Goal: Communication & Community: Answer question/provide support

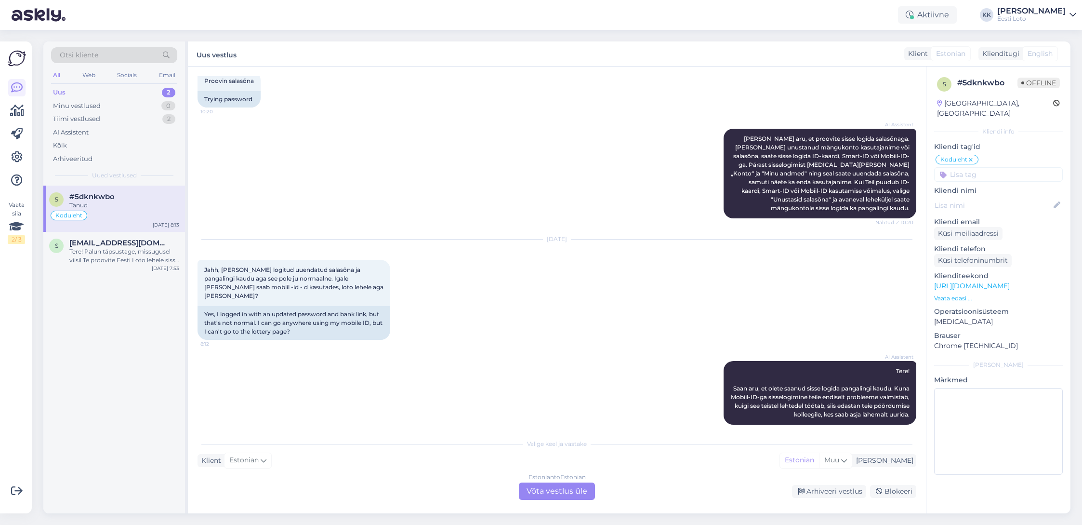
scroll to position [1091, 0]
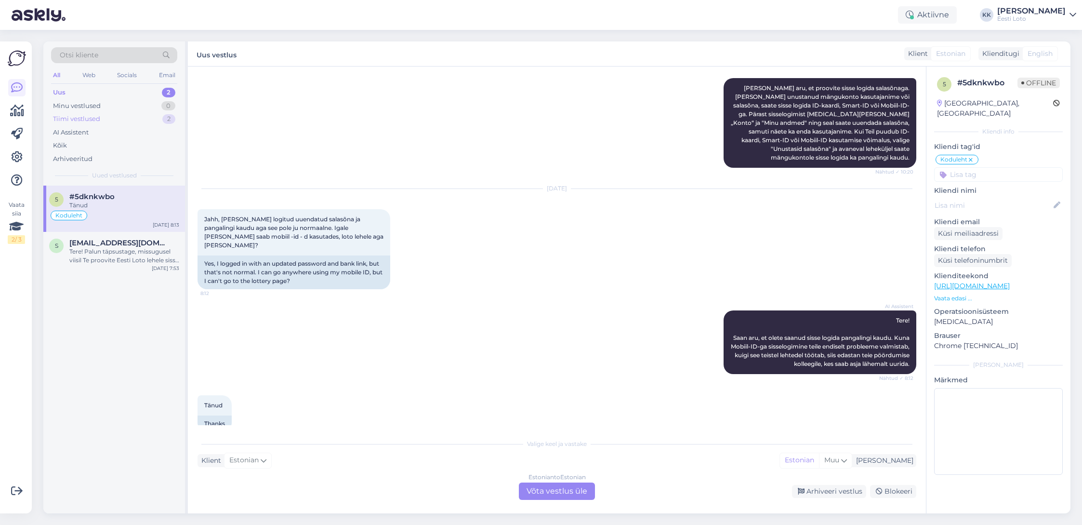
click at [109, 119] on div "Tiimi vestlused 2" at bounding box center [114, 118] width 126 height 13
click at [89, 203] on div "Palun täpsustage, kas peate silmas 5 eurot popkorni raha?" at bounding box center [124, 209] width 110 height 17
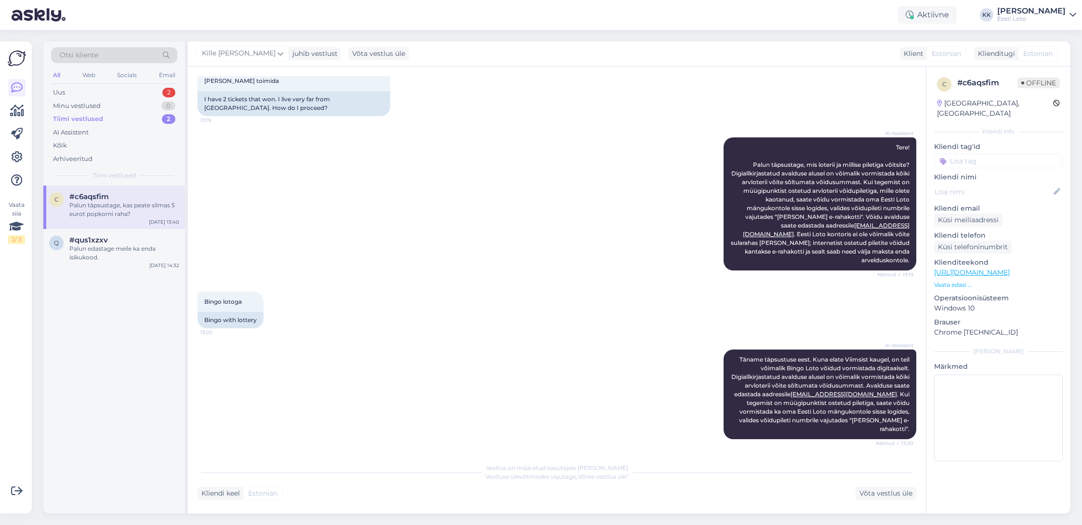
scroll to position [98, 0]
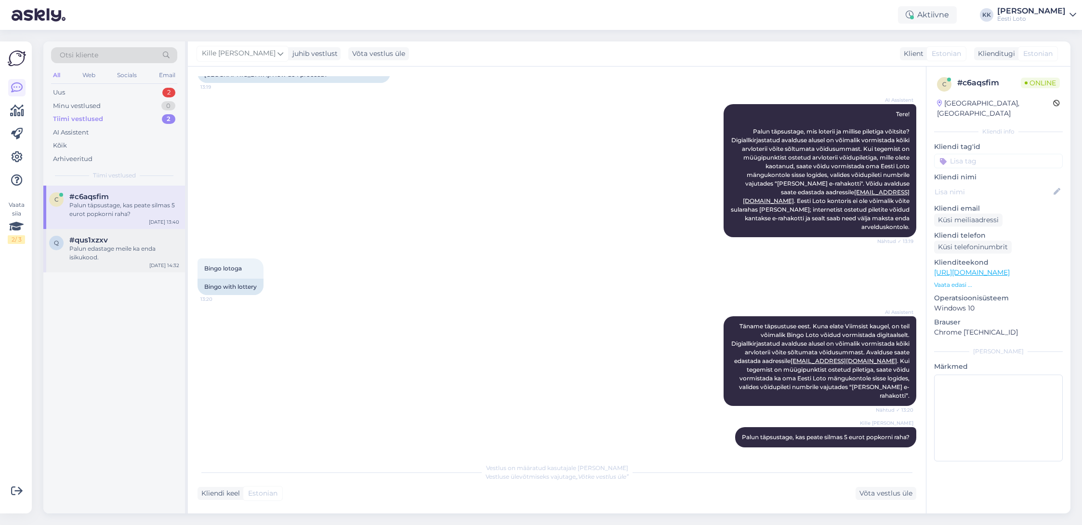
click at [81, 254] on div "Palun edastage meile ka enda isikukood." at bounding box center [124, 252] width 110 height 17
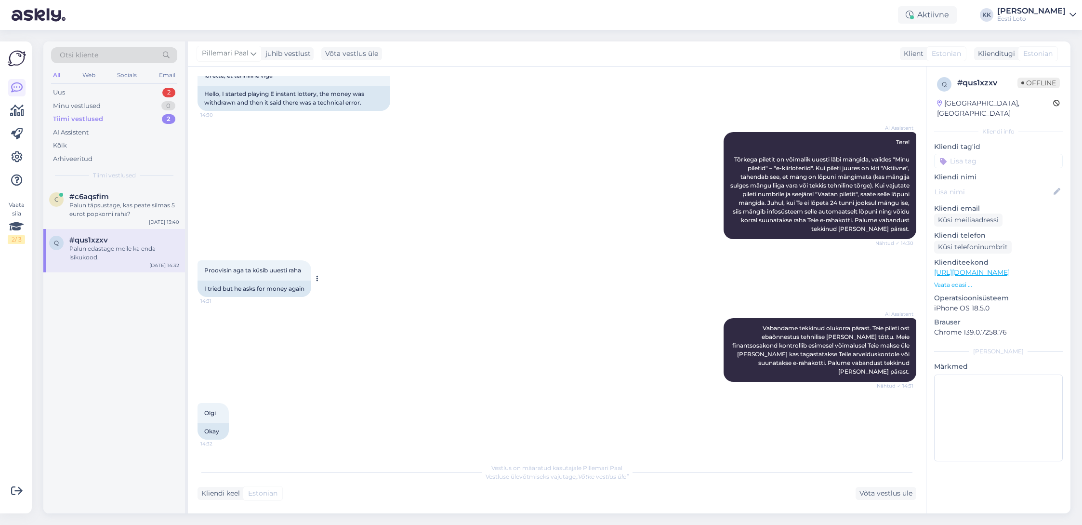
scroll to position [0, 0]
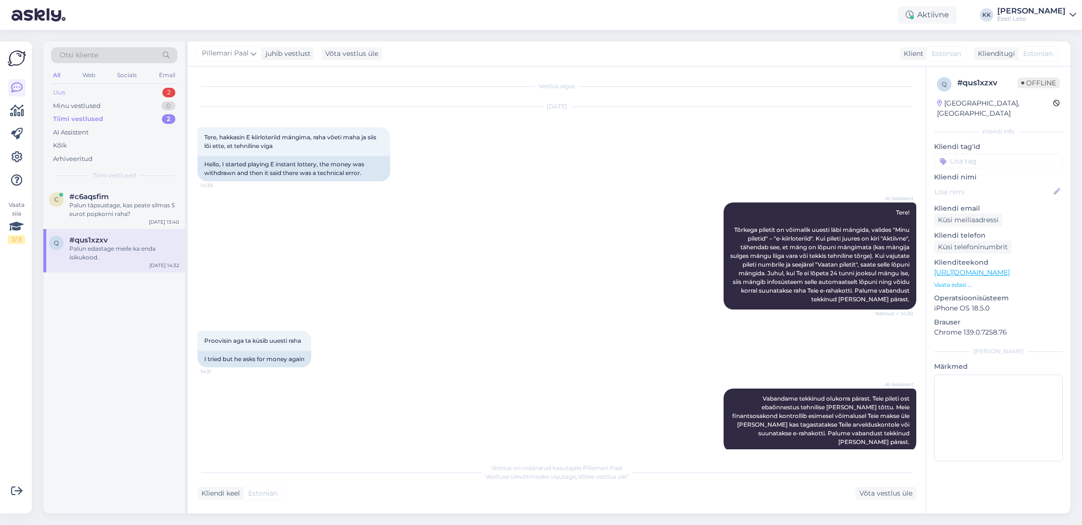
click at [88, 92] on div "Uus 2" at bounding box center [114, 92] width 126 height 13
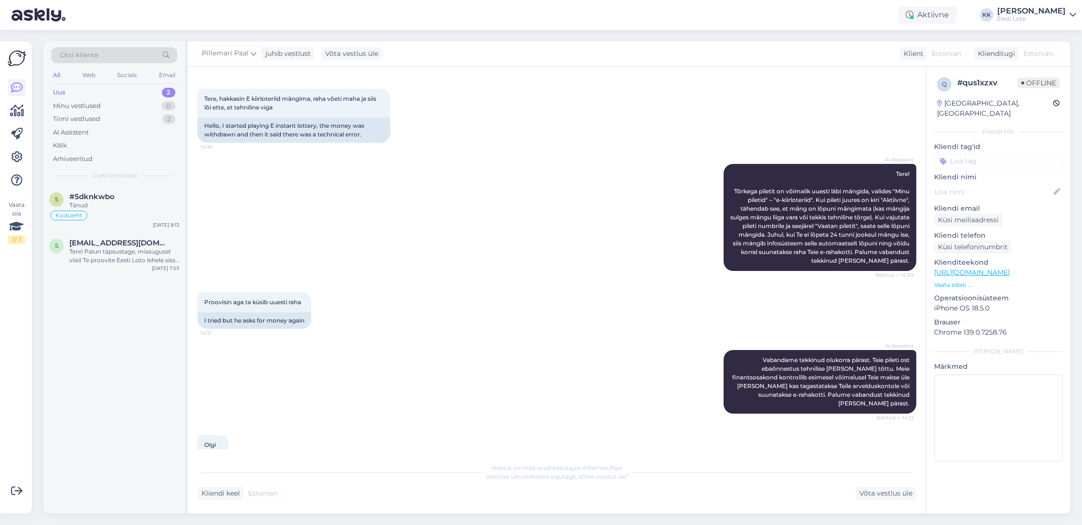
scroll to position [38, 0]
click at [132, 212] on div "Koduleht" at bounding box center [114, 216] width 130 height 12
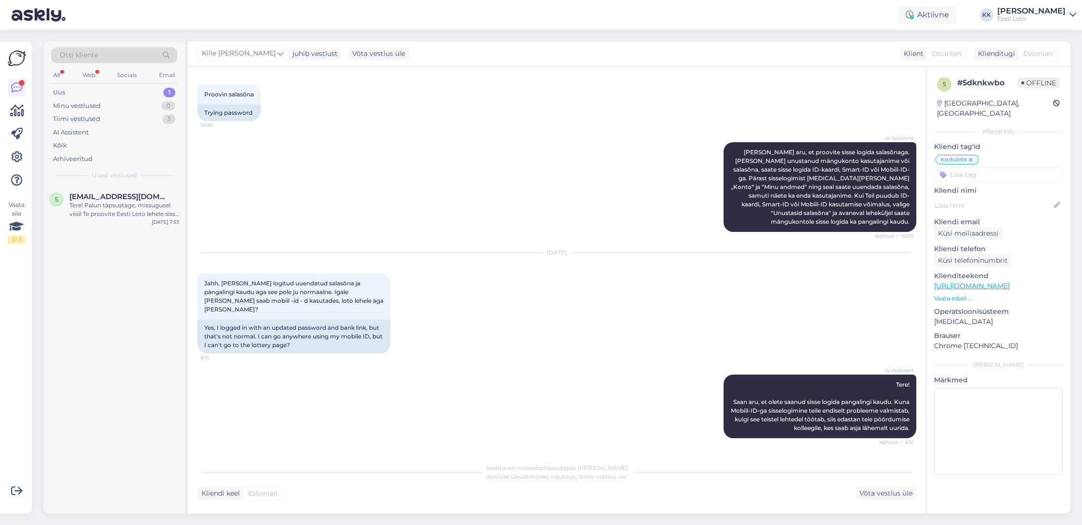
scroll to position [1143, 0]
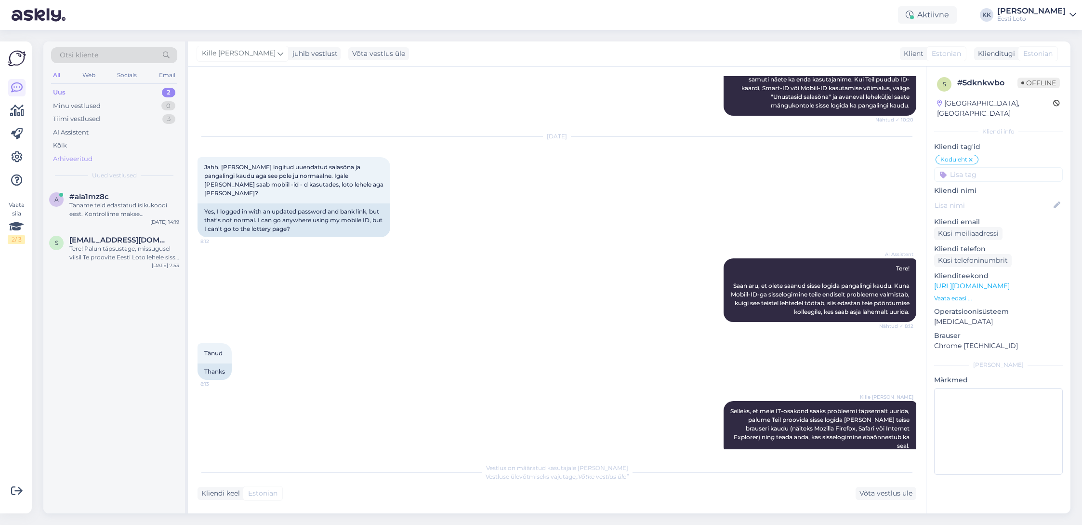
click at [78, 157] on div "Arhiveeritud" at bounding box center [73, 159] width 40 height 10
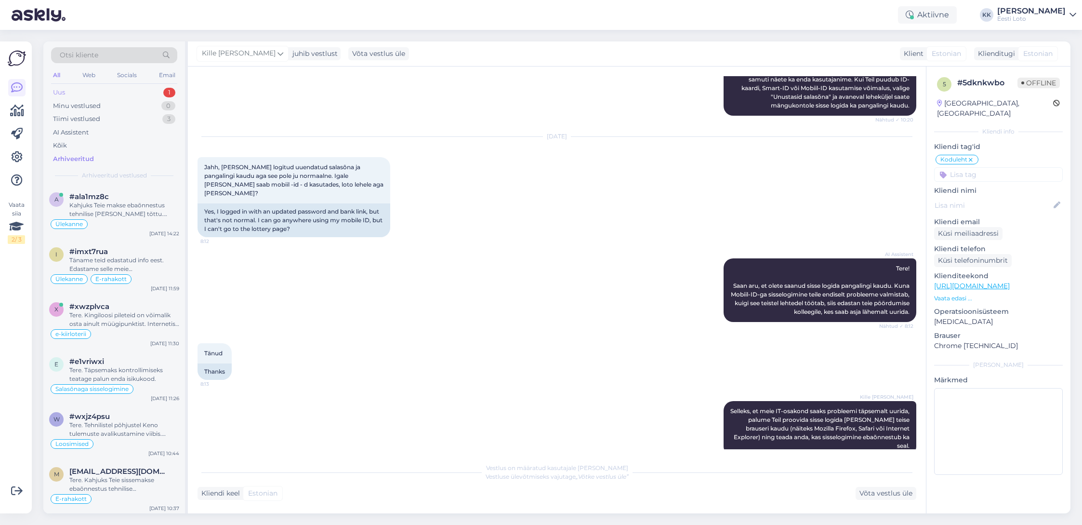
click at [95, 90] on div "Uus 1" at bounding box center [114, 92] width 126 height 13
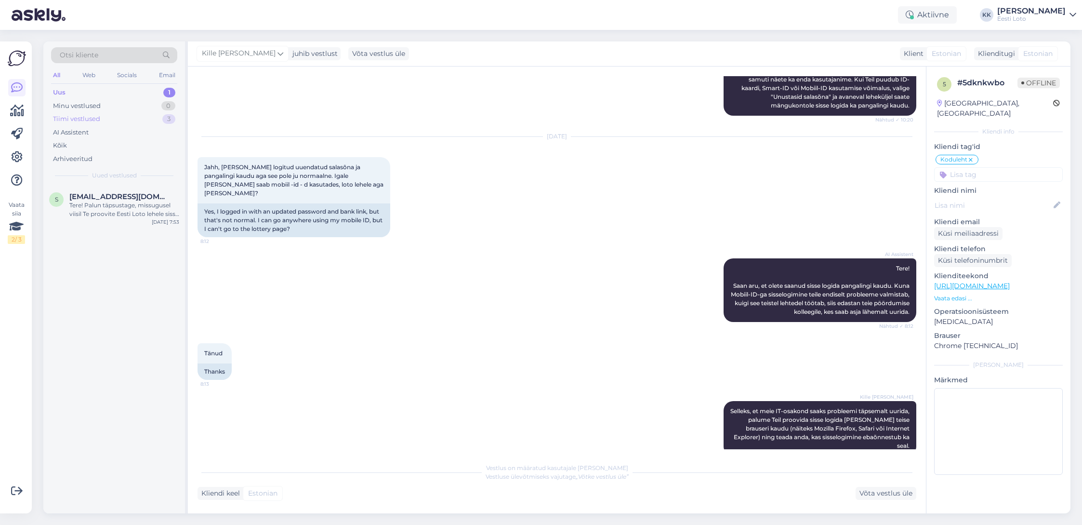
click at [108, 117] on div "Tiimi vestlused 3" at bounding box center [114, 118] width 126 height 13
click at [130, 214] on div "tere.Saatsin konto nr. [EMAIL_ADDRESS][DOMAIN_NAME] kuhu [PERSON_NAME]." at bounding box center [124, 209] width 110 height 17
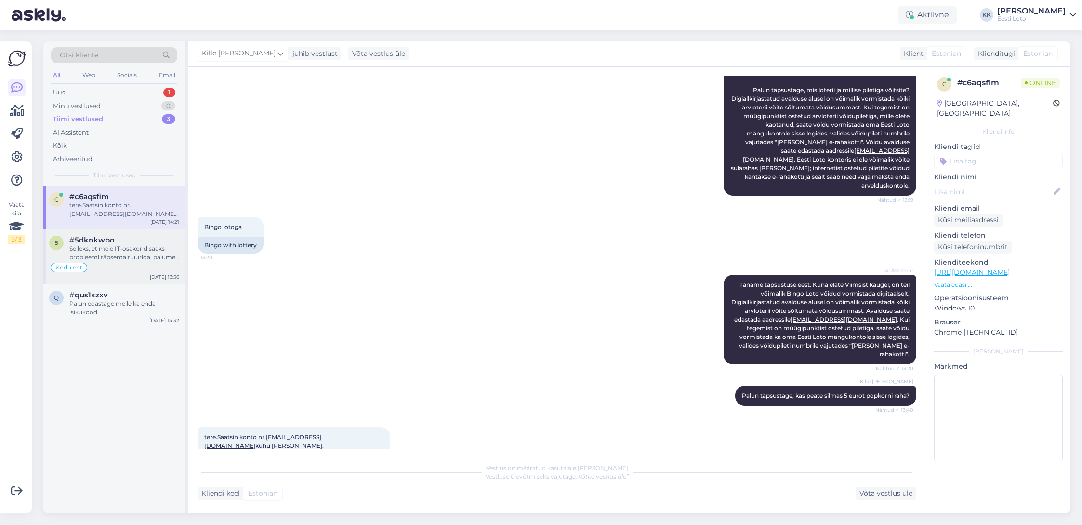
click at [120, 253] on div "Selleks, et meie IT-osakond saaks probleemi täpsemalt uurida, palume Teil proov…" at bounding box center [124, 252] width 110 height 17
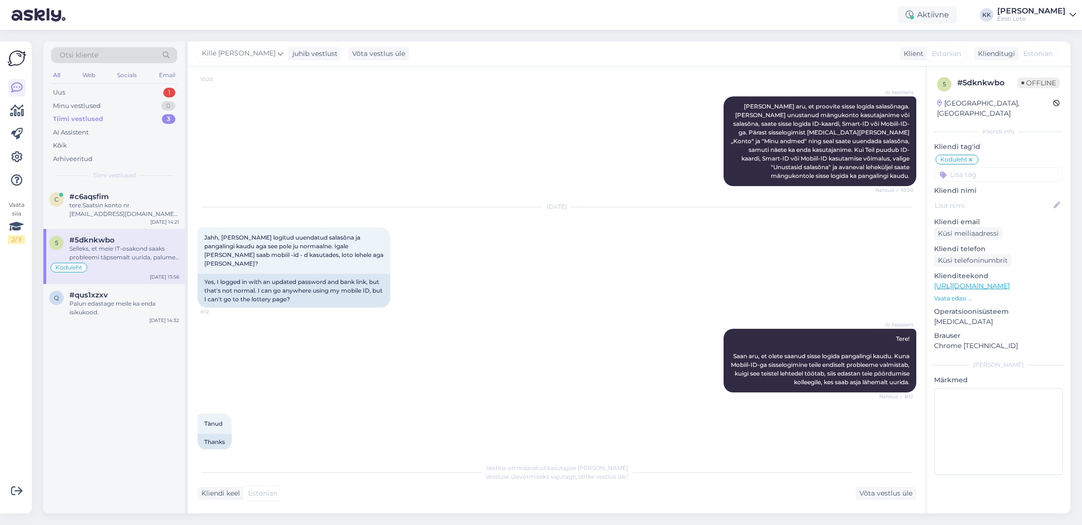
scroll to position [1143, 0]
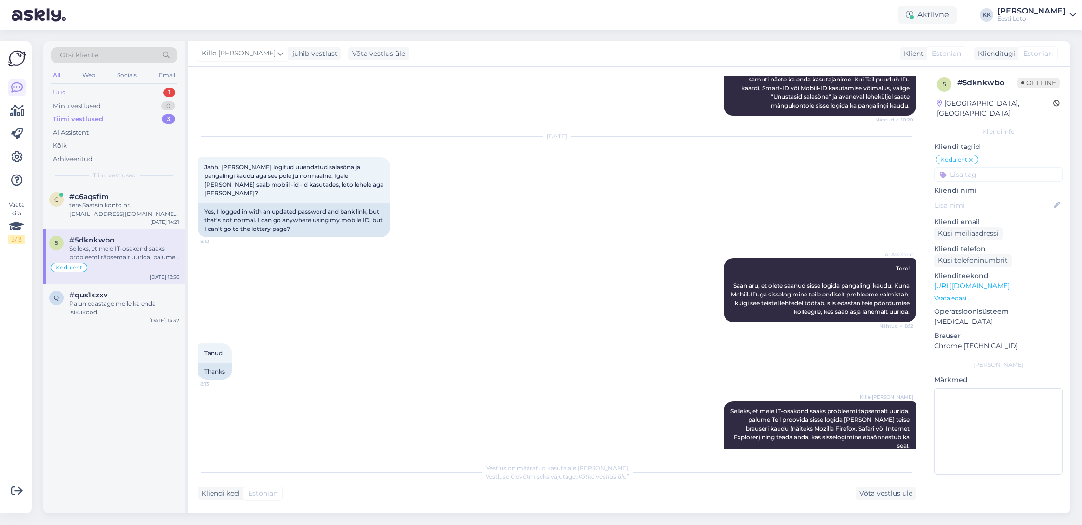
click at [105, 87] on div "Uus 1" at bounding box center [114, 92] width 126 height 13
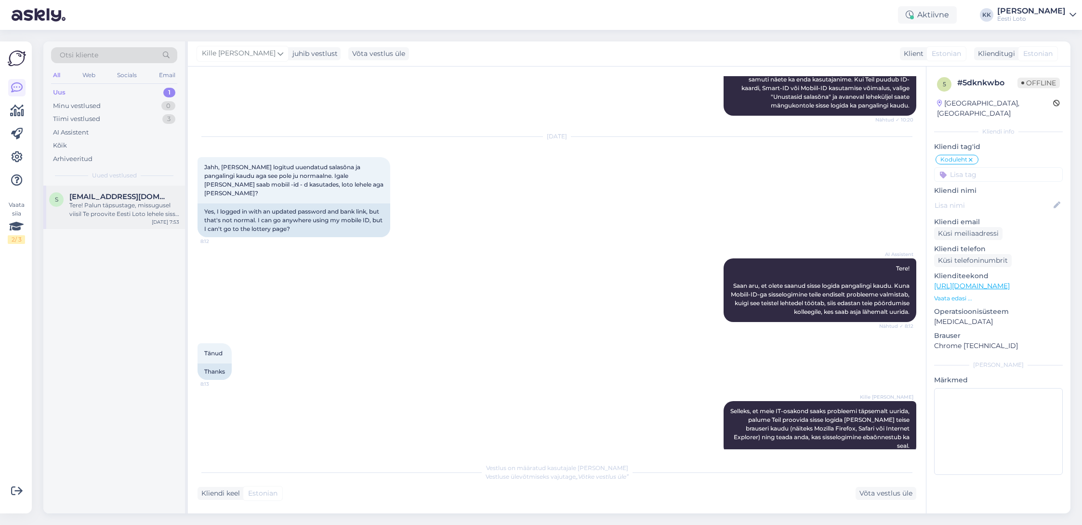
click at [122, 212] on div "Tere! Palun täpsustage, missugusel viisil Te proovite Eesti Loto lehele sisse l…" at bounding box center [124, 209] width 110 height 17
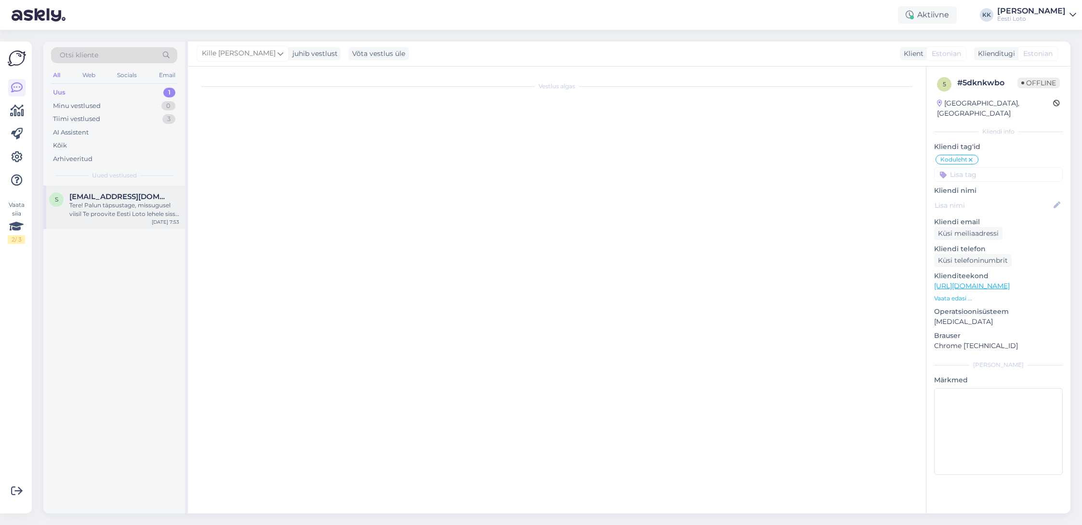
scroll to position [0, 0]
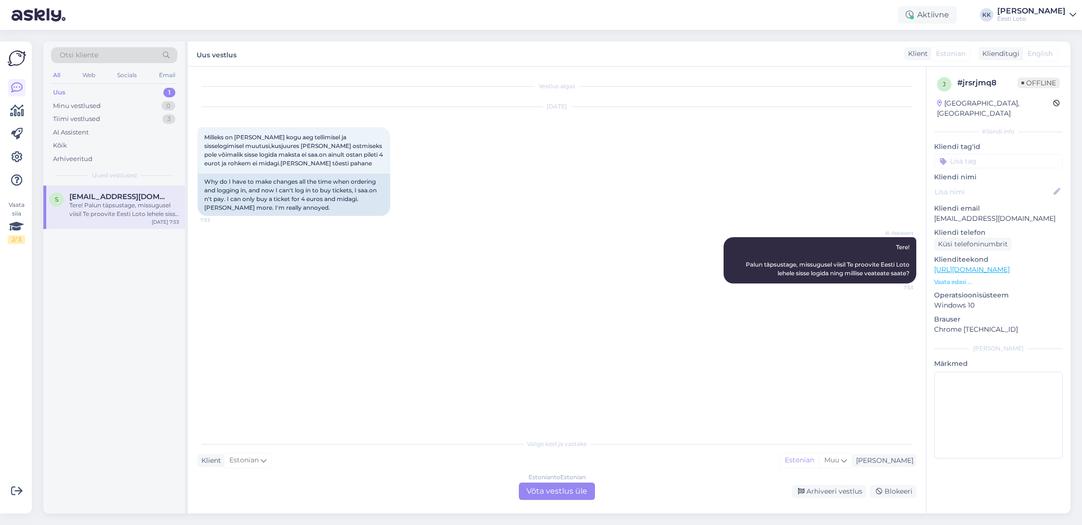
click at [972, 213] on p "[EMAIL_ADDRESS][DOMAIN_NAME]" at bounding box center [998, 218] width 129 height 10
click at [90, 93] on div "Uus 1" at bounding box center [114, 92] width 126 height 13
click at [99, 119] on div "Tiimi vestlused" at bounding box center [76, 119] width 47 height 10
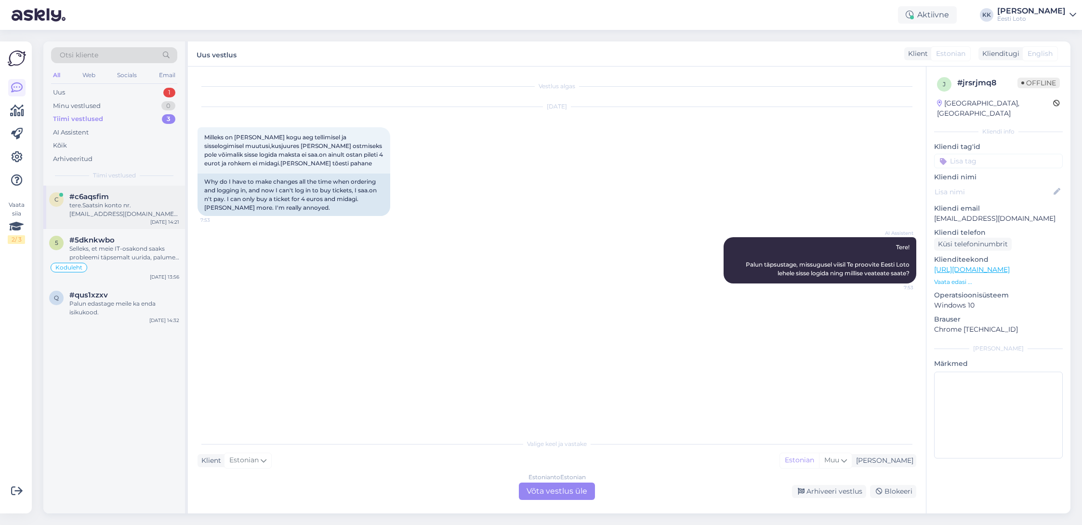
click at [135, 221] on div "c #c6aqsfim tere.Saatsin konto nr. [EMAIL_ADDRESS][DOMAIN_NAME] kuhu [PERSON_NA…" at bounding box center [114, 206] width 142 height 43
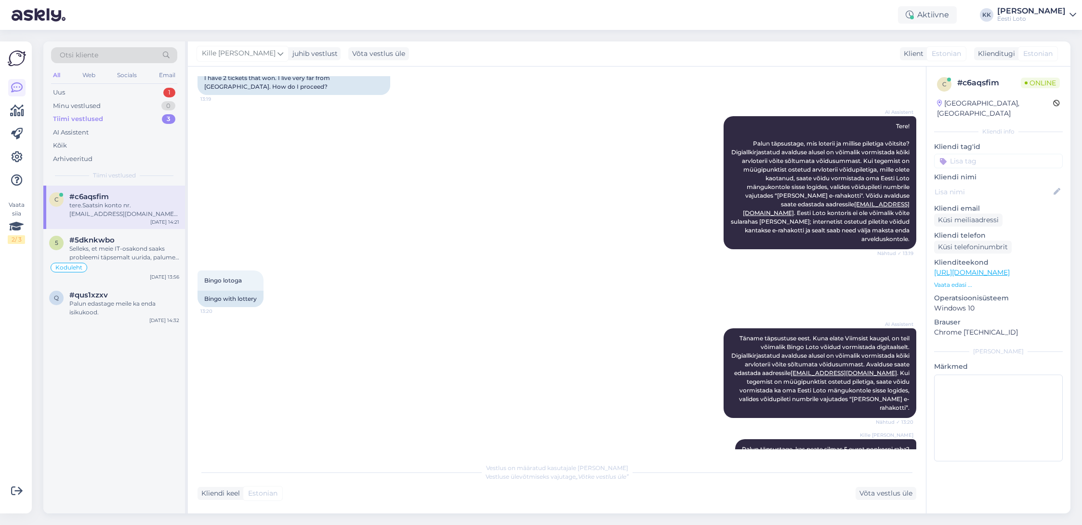
scroll to position [140, 0]
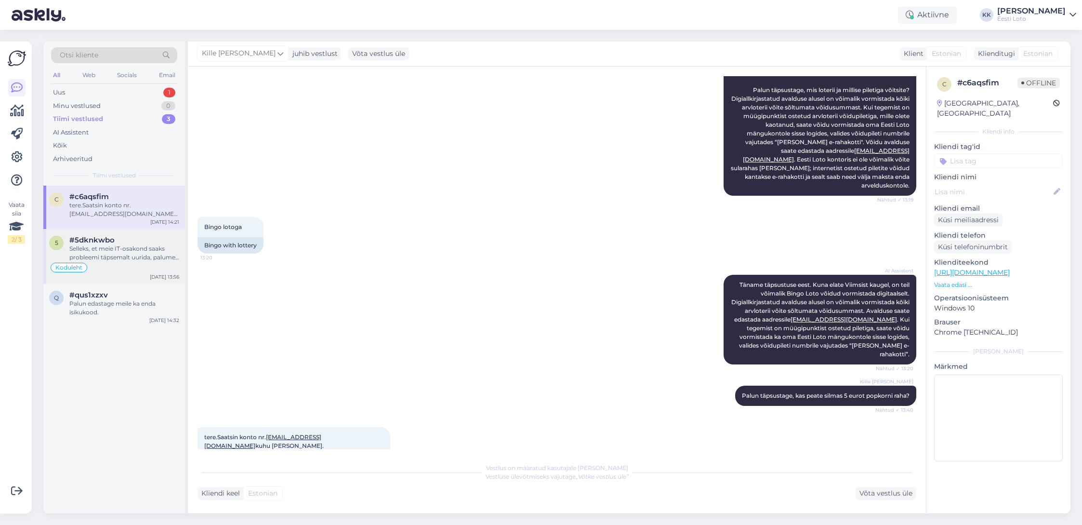
click at [134, 249] on div "Selleks, et meie IT-osakond saaks probleemi täpsemalt uurida, palume Teil proov…" at bounding box center [124, 252] width 110 height 17
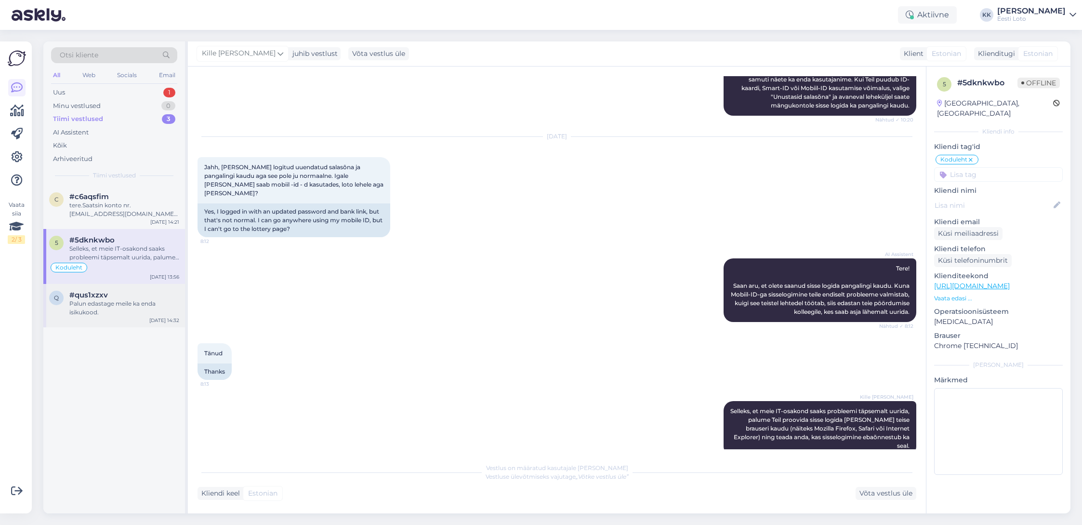
click at [139, 297] on div "#qus1xzxv" at bounding box center [124, 295] width 110 height 9
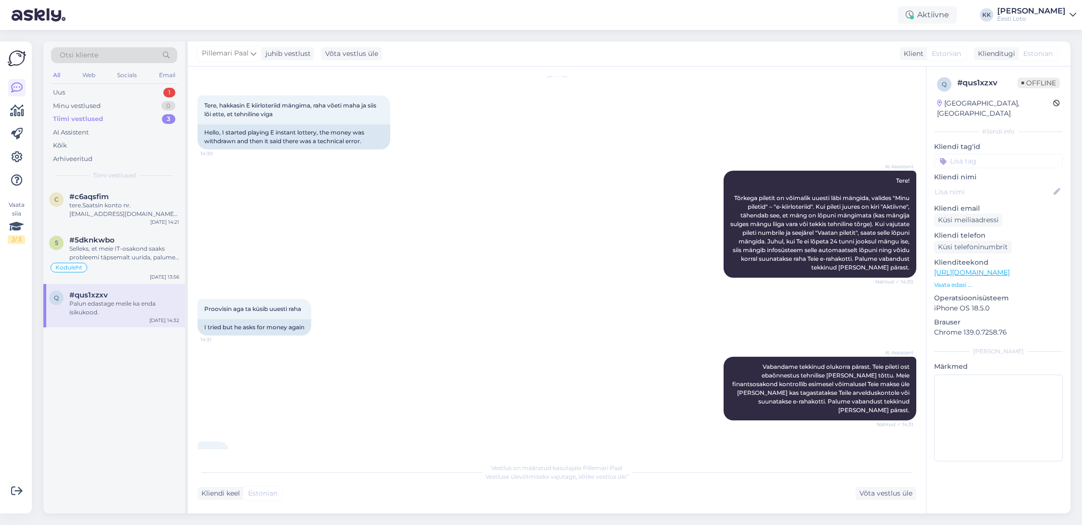
scroll to position [0, 0]
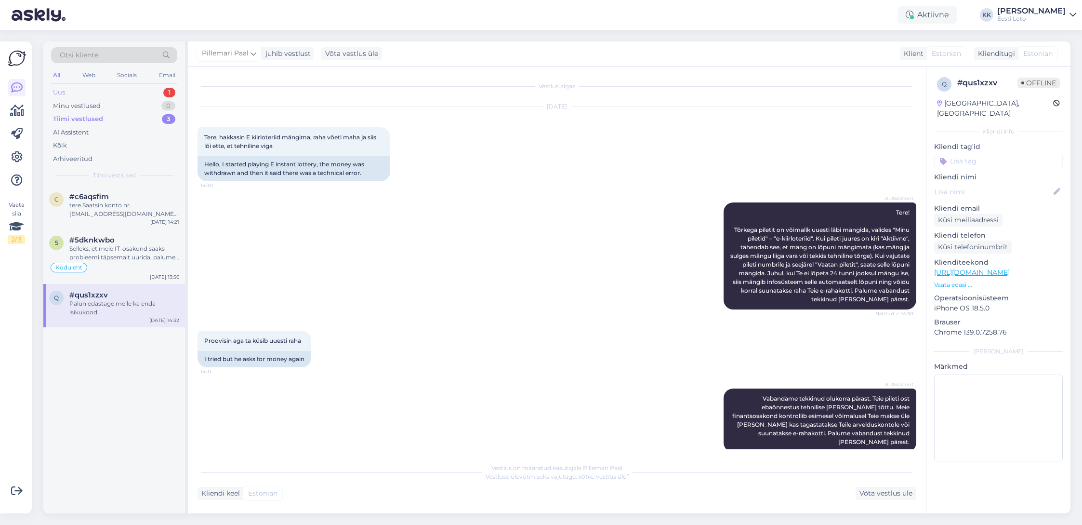
click at [84, 93] on div "Uus 1" at bounding box center [114, 92] width 126 height 13
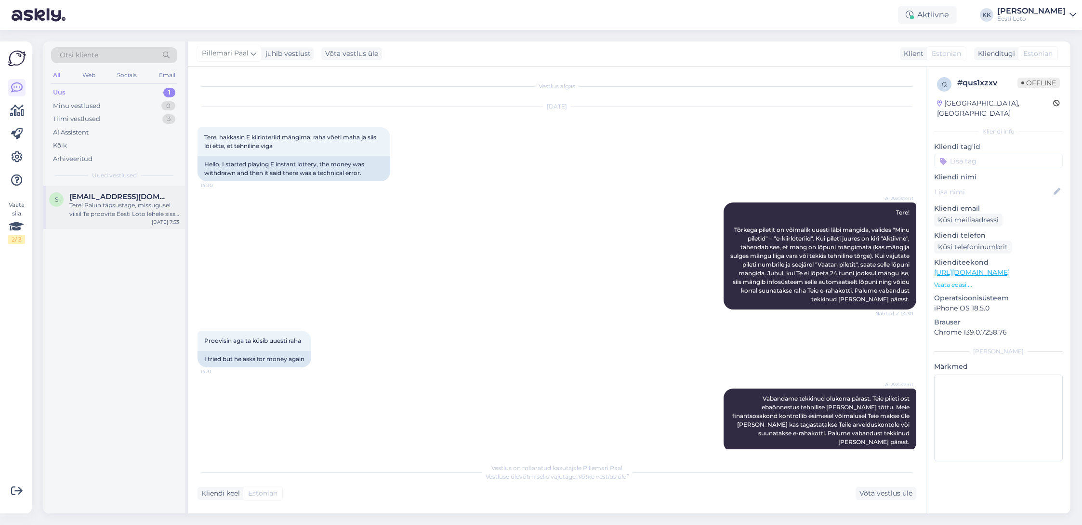
click at [137, 215] on div "Tere! Palun täpsustage, missugusel viisil Te proovite Eesti Loto lehele sisse l…" at bounding box center [124, 209] width 110 height 17
